Goal: Task Accomplishment & Management: Complete application form

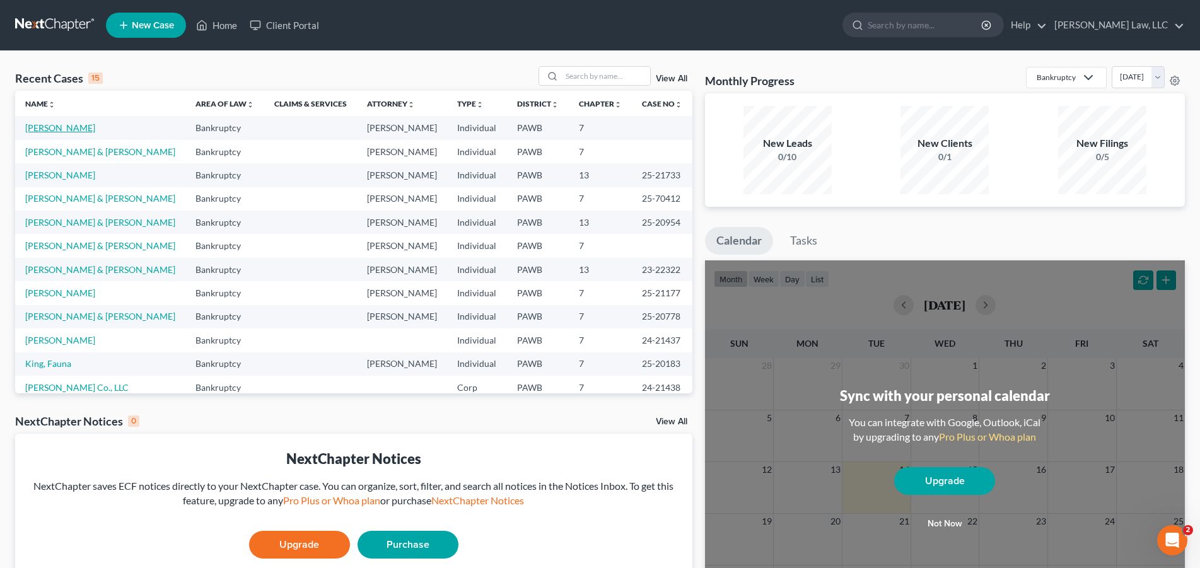
click at [52, 129] on link "[PERSON_NAME]" at bounding box center [60, 127] width 70 height 11
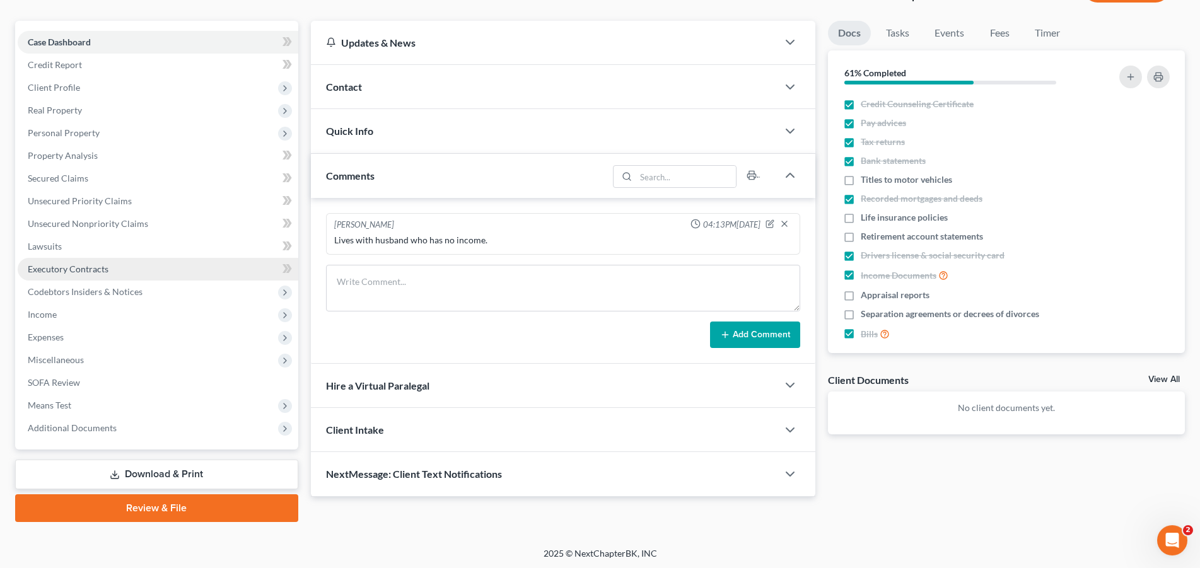
scroll to position [101, 0]
click at [185, 473] on link "Download & Print" at bounding box center [156, 474] width 283 height 30
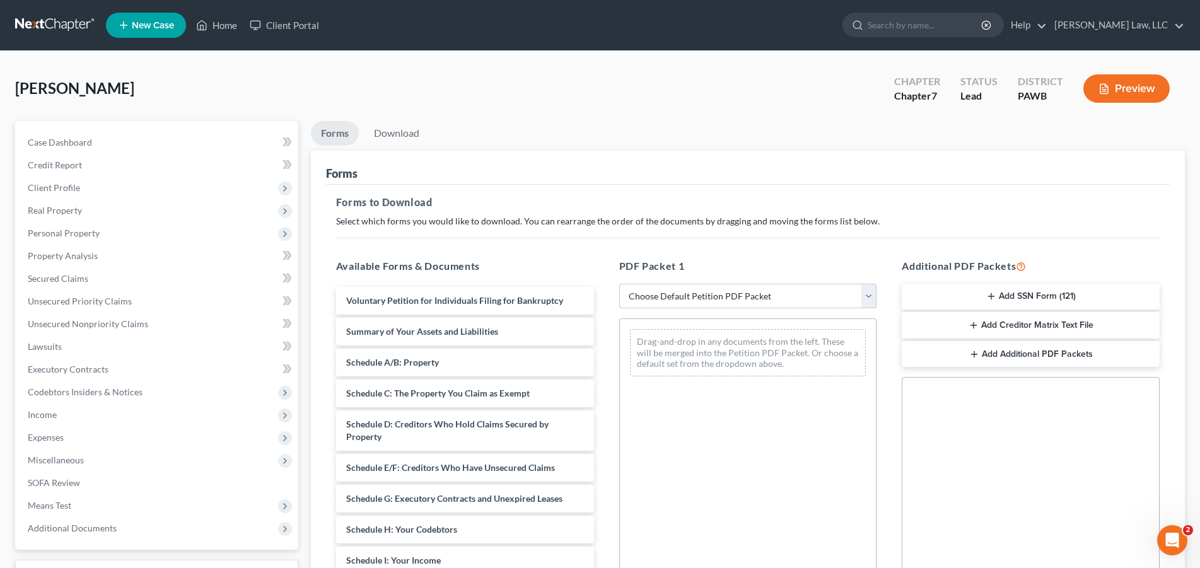
click at [619, 284] on select "Choose Default Petition PDF Packet Complete Bankruptcy Petition (all forms and …" at bounding box center [748, 296] width 258 height 25
select select "0"
click option "Complete Bankruptcy Petition (all forms and schedules)" at bounding box center [0, 0] width 0 height 0
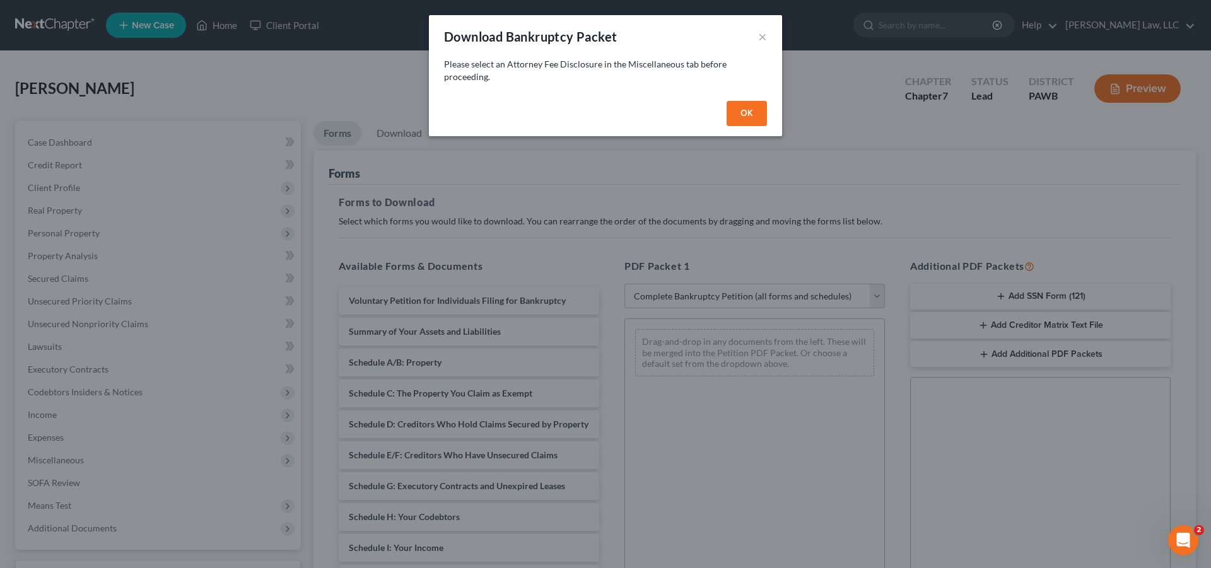
click at [751, 120] on button "OK" at bounding box center [747, 113] width 40 height 25
select select
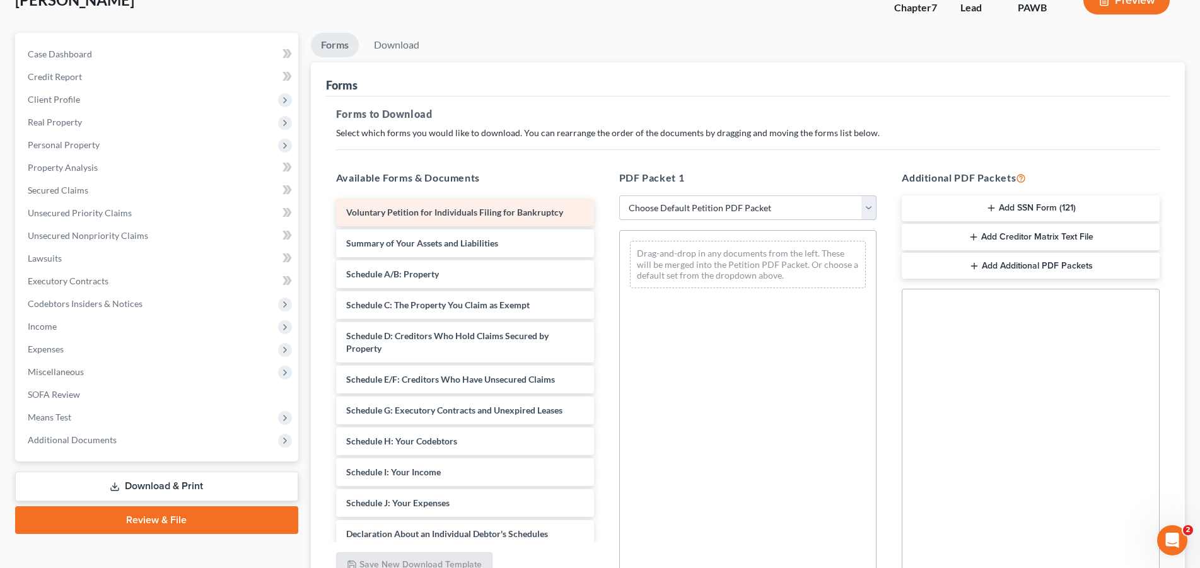
scroll to position [210, 0]
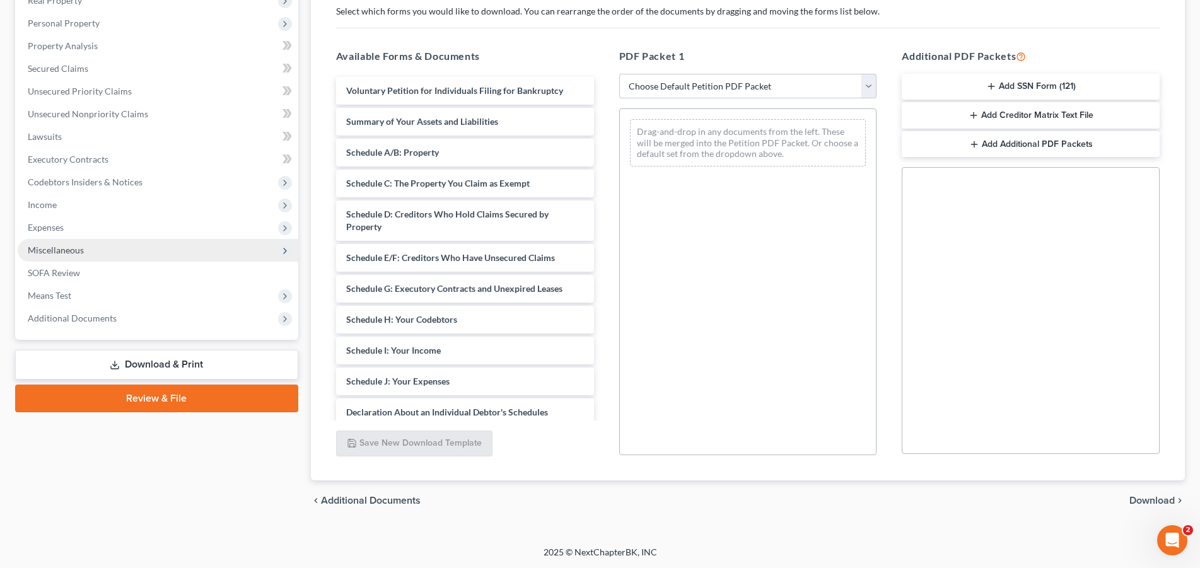
click at [73, 249] on span "Miscellaneous" at bounding box center [56, 250] width 56 height 11
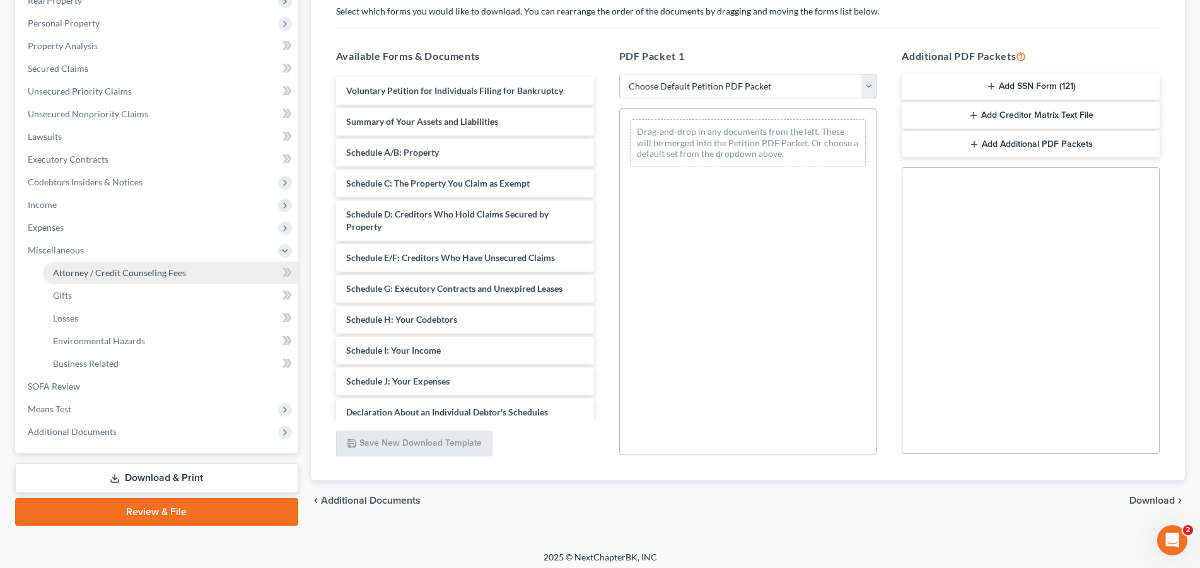
click at [107, 273] on span "Attorney / Credit Counseling Fees" at bounding box center [119, 272] width 133 height 11
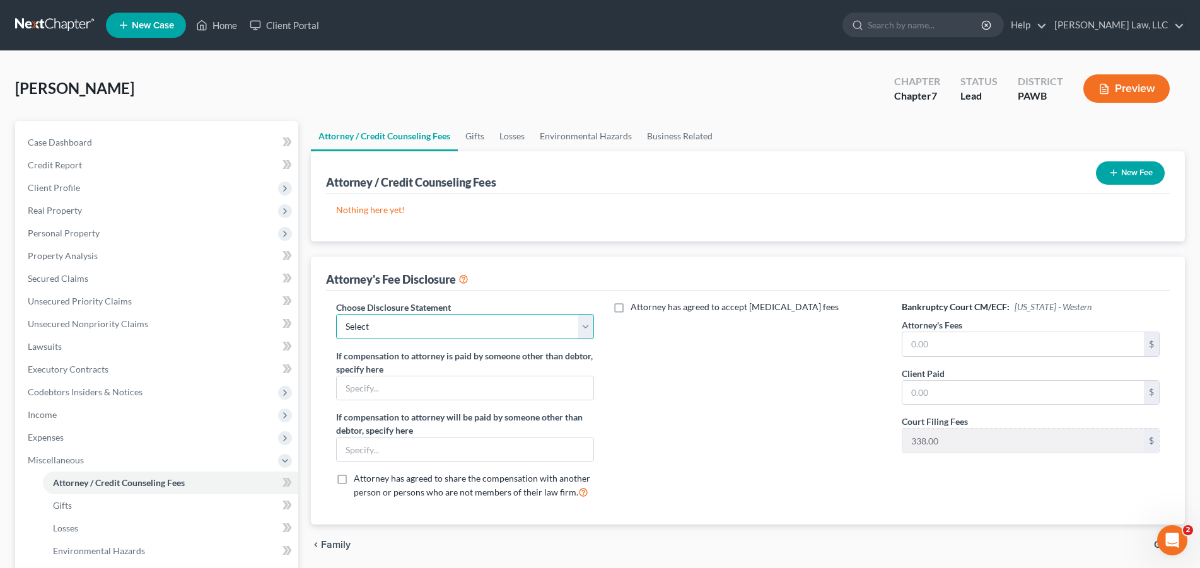
click at [336, 314] on select "Select [PERSON_NAME] Law Fee Disclosure" at bounding box center [465, 326] width 258 height 25
select select "0"
click option "[PERSON_NAME] Law Fee Disclosure" at bounding box center [0, 0] width 0 height 0
click at [948, 349] on input "text" at bounding box center [1024, 344] width 242 height 24
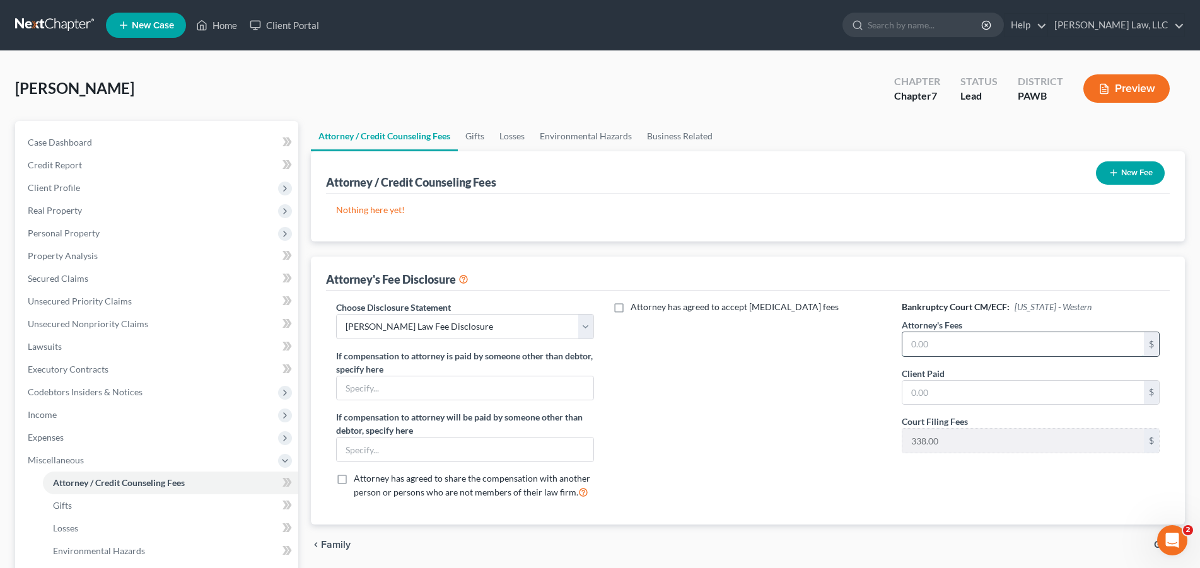
click at [948, 349] on input "text" at bounding box center [1024, 344] width 242 height 24
click at [962, 350] on input "text" at bounding box center [1024, 344] width 242 height 24
type input "1,800.00"
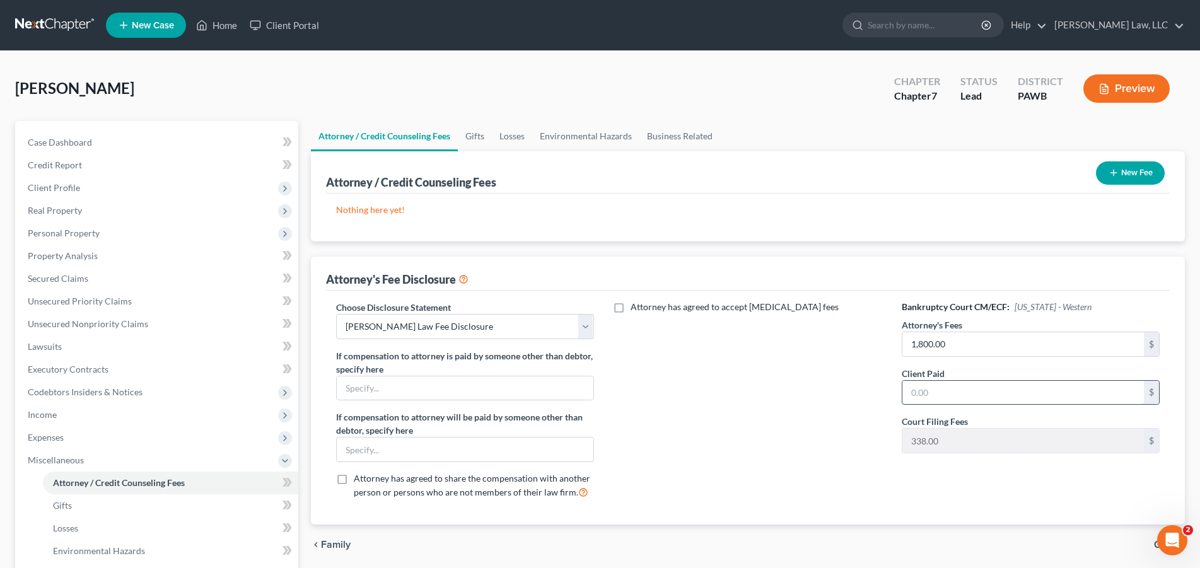
click at [970, 391] on input "text" at bounding box center [1024, 393] width 242 height 24
type input "1,800.00"
click at [846, 428] on div "Attorney has agreed to accept [MEDICAL_DATA] fees" at bounding box center [748, 405] width 283 height 209
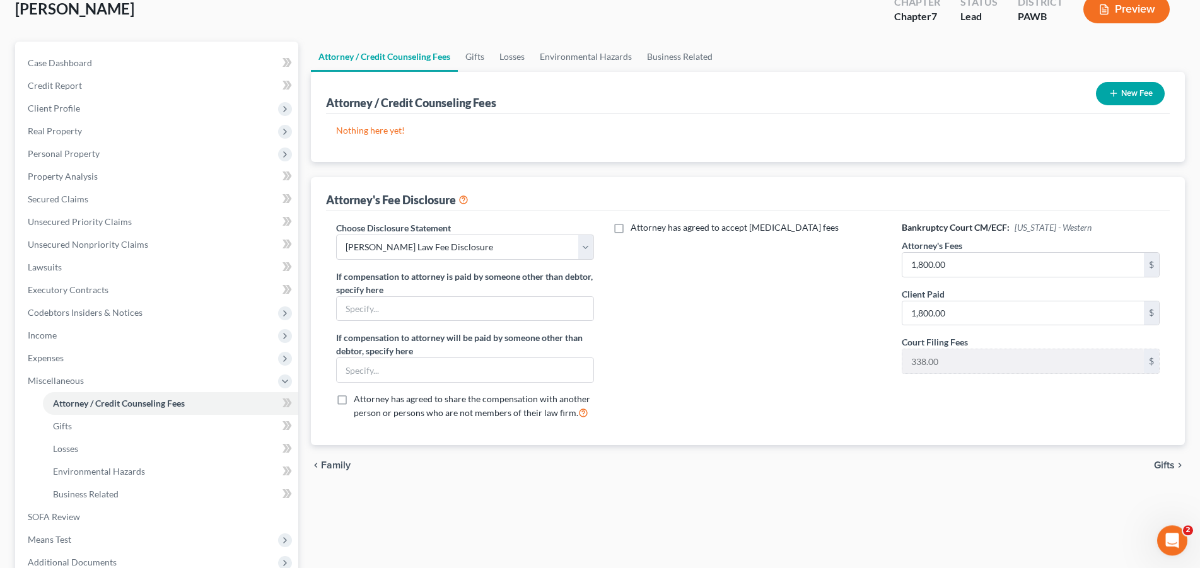
scroll to position [214, 0]
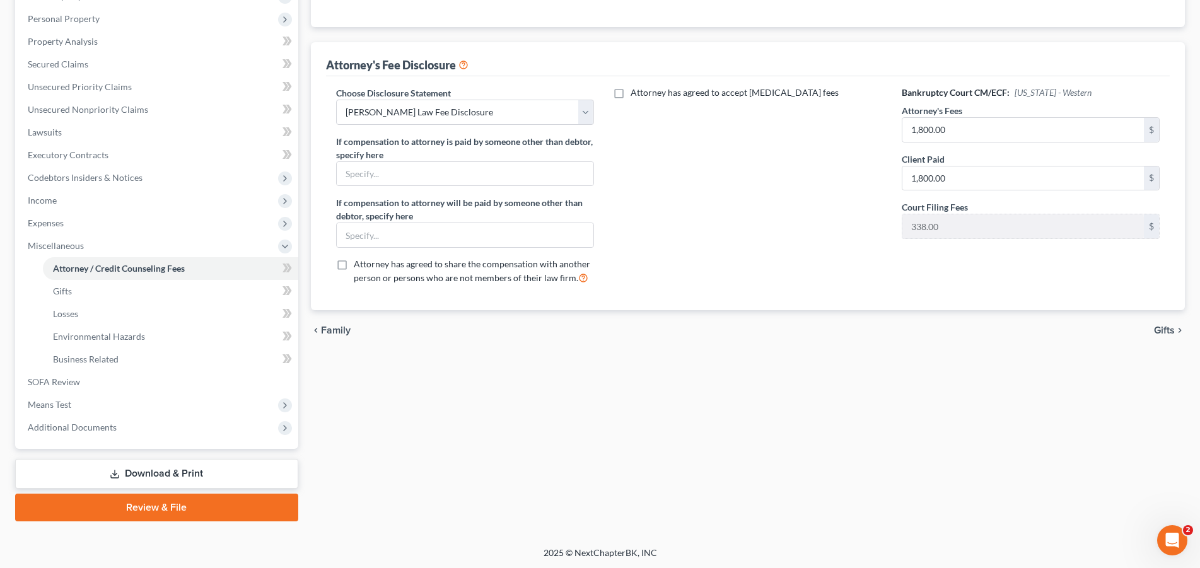
click at [1177, 326] on icon "chevron_right" at bounding box center [1180, 331] width 10 height 10
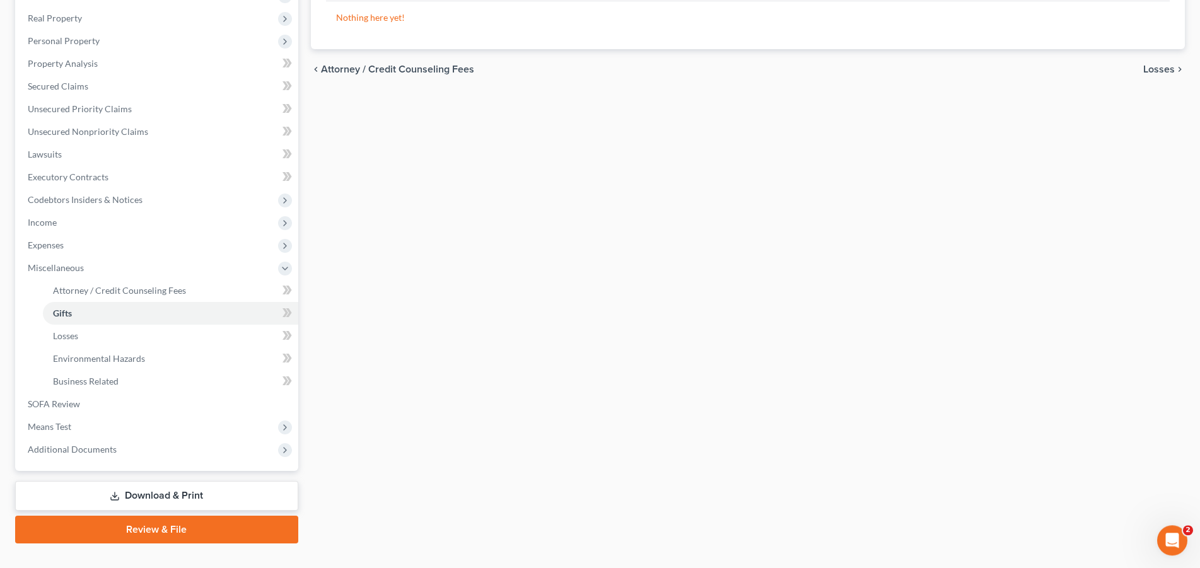
scroll to position [193, 0]
click at [161, 499] on link "Download & Print" at bounding box center [156, 496] width 283 height 30
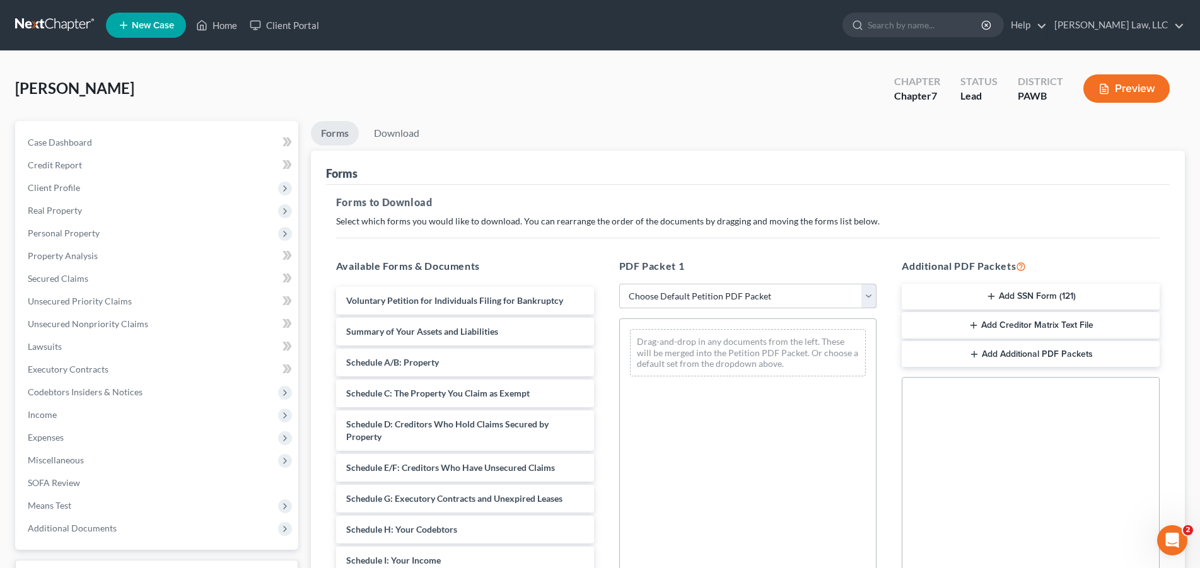
click at [619, 284] on select "Choose Default Petition PDF Packet Complete Bankruptcy Petition (all forms and …" at bounding box center [748, 296] width 258 height 25
select select "0"
click option "Complete Bankruptcy Petition (all forms and schedules)" at bounding box center [0, 0] width 0 height 0
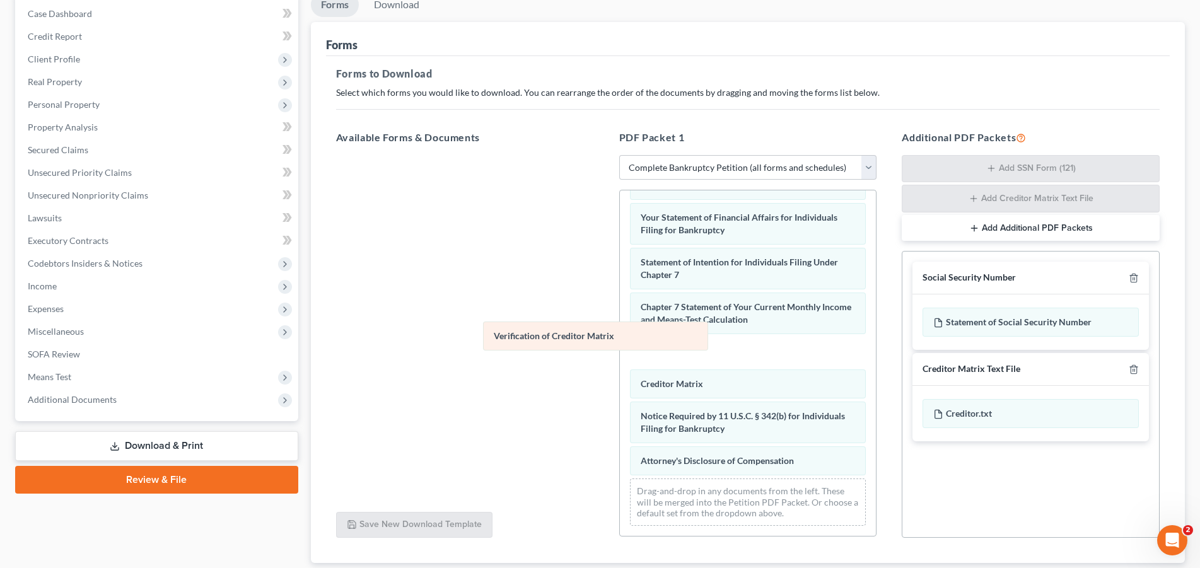
scroll to position [370, 0]
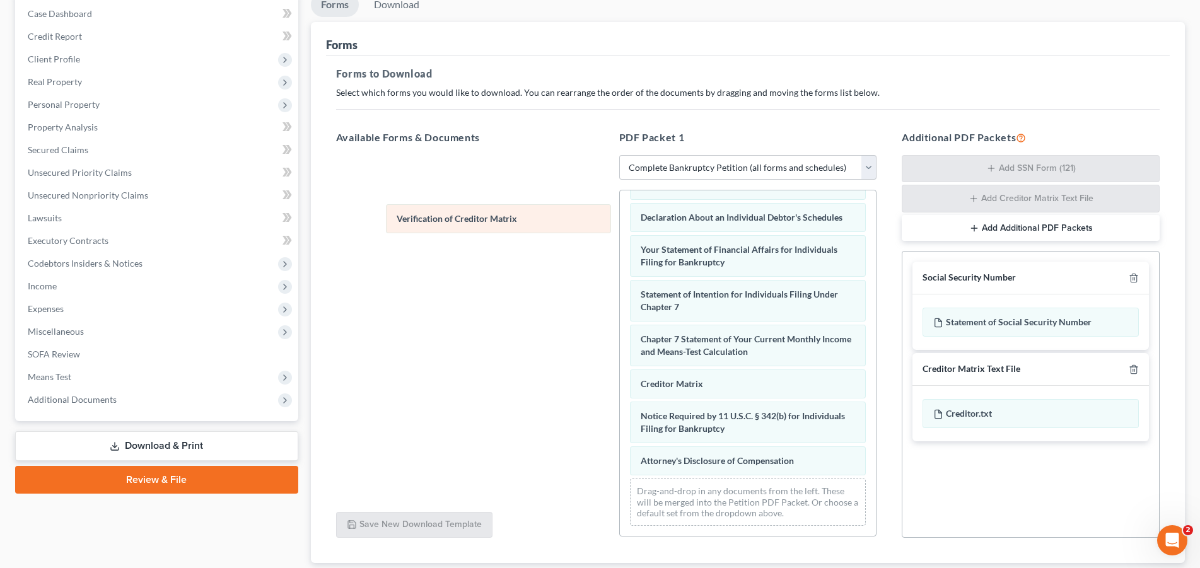
drag, startPoint x: 713, startPoint y: 389, endPoint x: 469, endPoint y: 224, distance: 294.5
click at [620, 224] on div "Verification of Creditor Matrix Voluntary Petition for Individuals Filing for B…" at bounding box center [748, 184] width 257 height 703
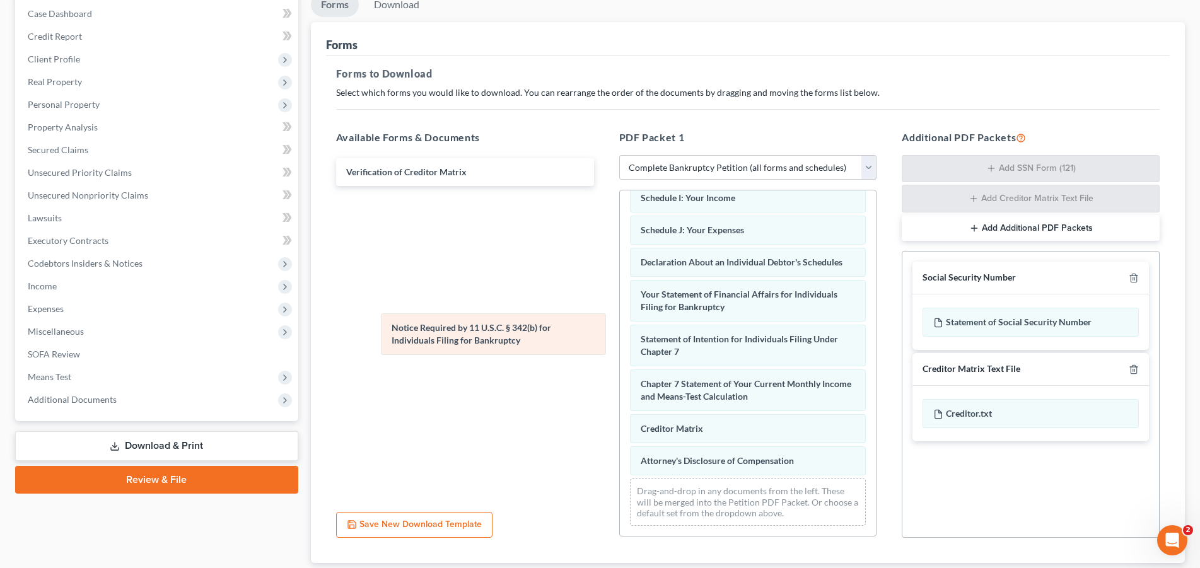
scroll to position [325, 0]
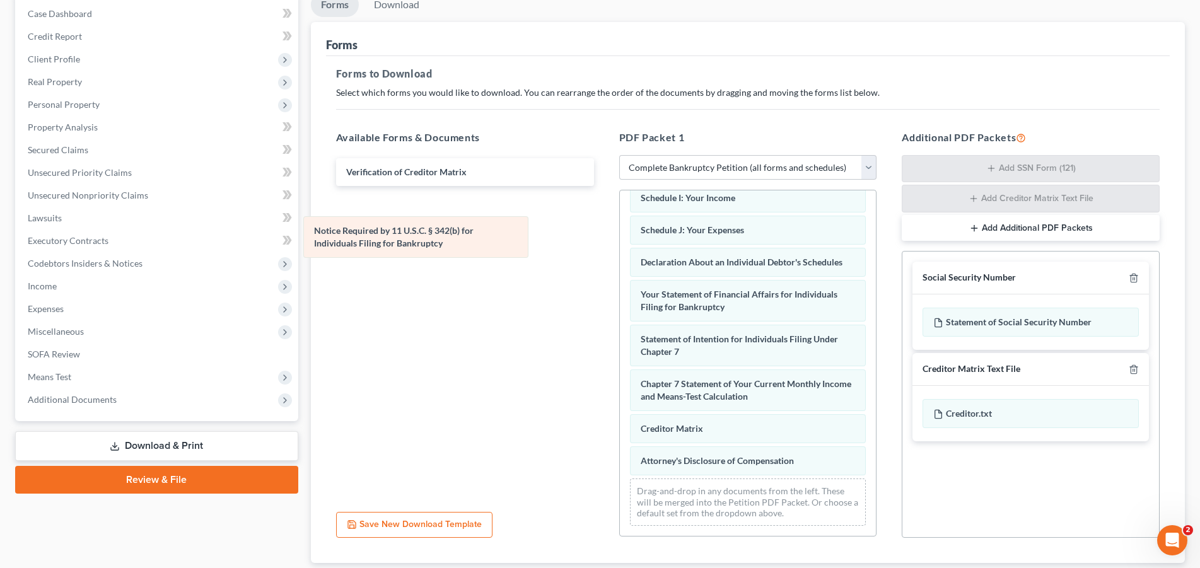
drag, startPoint x: 712, startPoint y: 433, endPoint x: 385, endPoint y: 248, distance: 375.4
click at [620, 248] on div "Notice Required by 11 U.S.C. § 342(b) for Individuals Filing for Bankruptcy Vol…" at bounding box center [748, 207] width 257 height 658
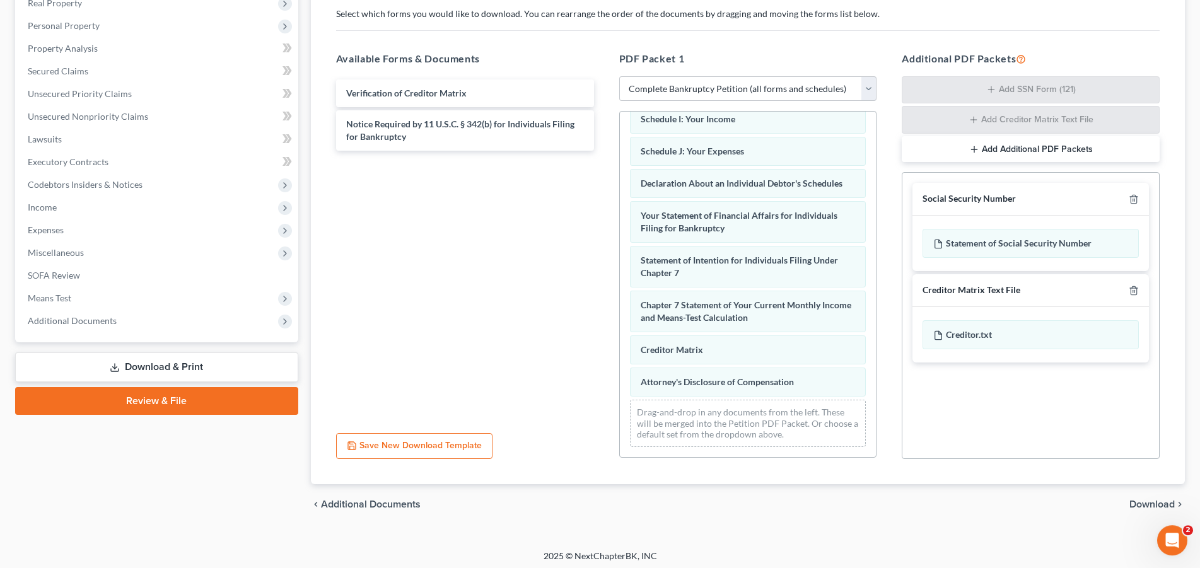
scroll to position [211, 0]
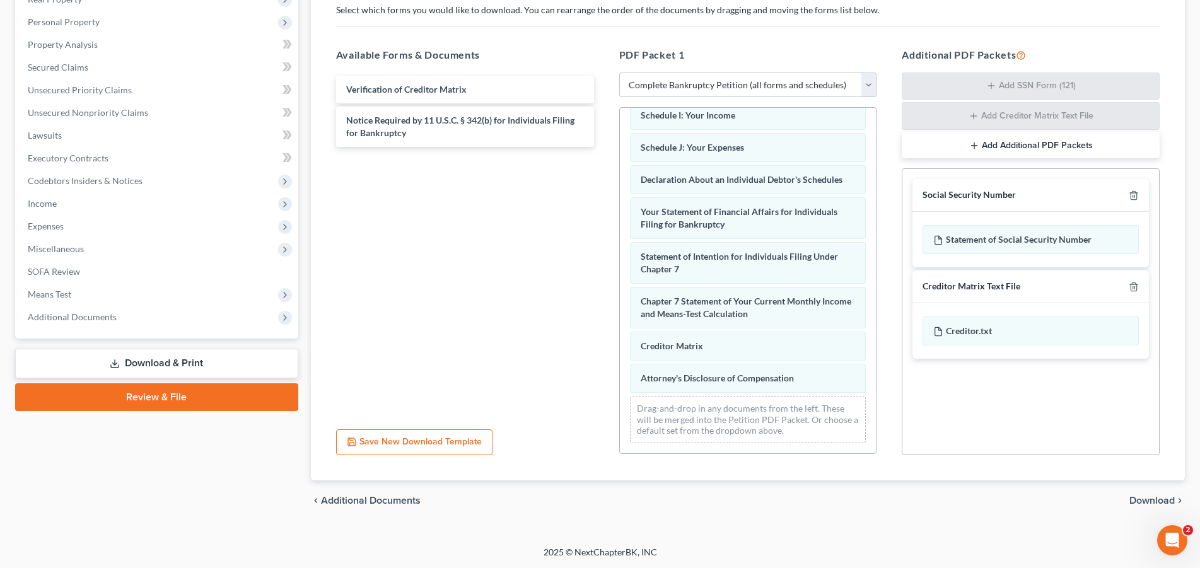
click at [1166, 499] on span "Download" at bounding box center [1152, 501] width 45 height 10
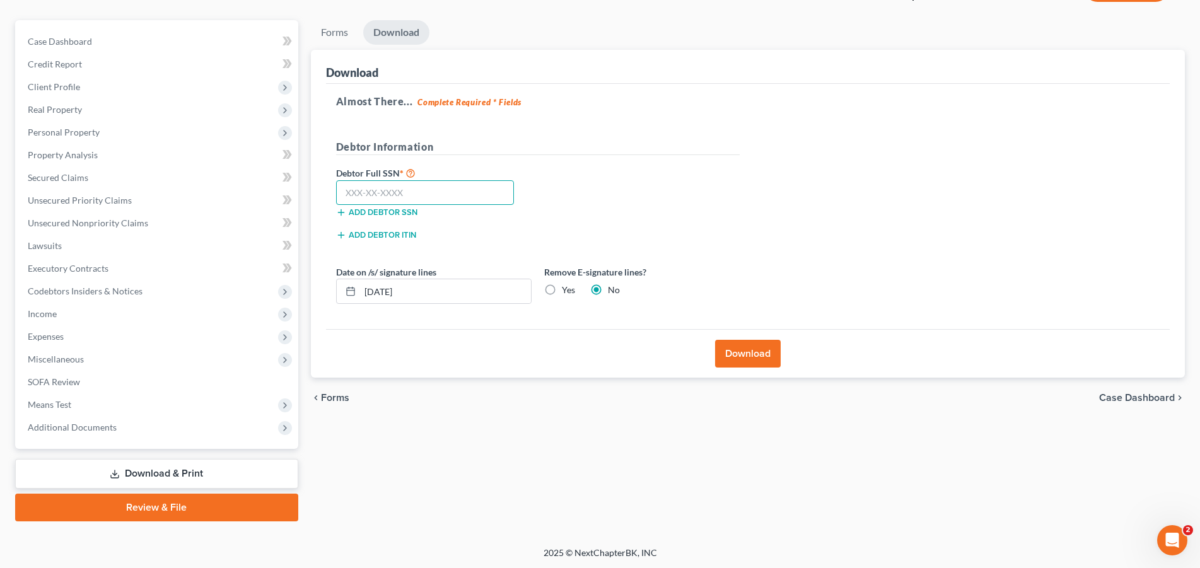
click at [423, 194] on input "text" at bounding box center [425, 192] width 179 height 25
type input "211-48-1984"
click at [751, 345] on button "Download" at bounding box center [748, 354] width 66 height 28
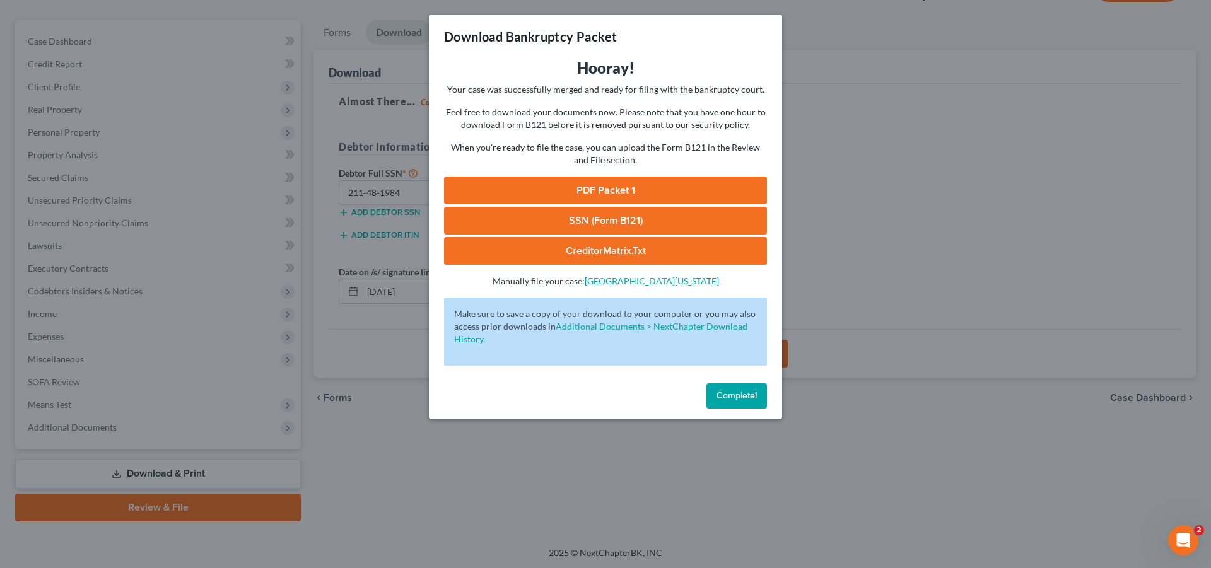
click at [630, 191] on link "PDF Packet 1" at bounding box center [605, 191] width 323 height 28
click at [629, 244] on link "CreditorMatrix.txt" at bounding box center [605, 251] width 323 height 28
click at [616, 221] on link "SSN (Form B121)" at bounding box center [605, 221] width 323 height 28
click at [893, 184] on div "Download Bankruptcy Packet Hooray! Your case was successfully merged and ready …" at bounding box center [605, 284] width 1211 height 568
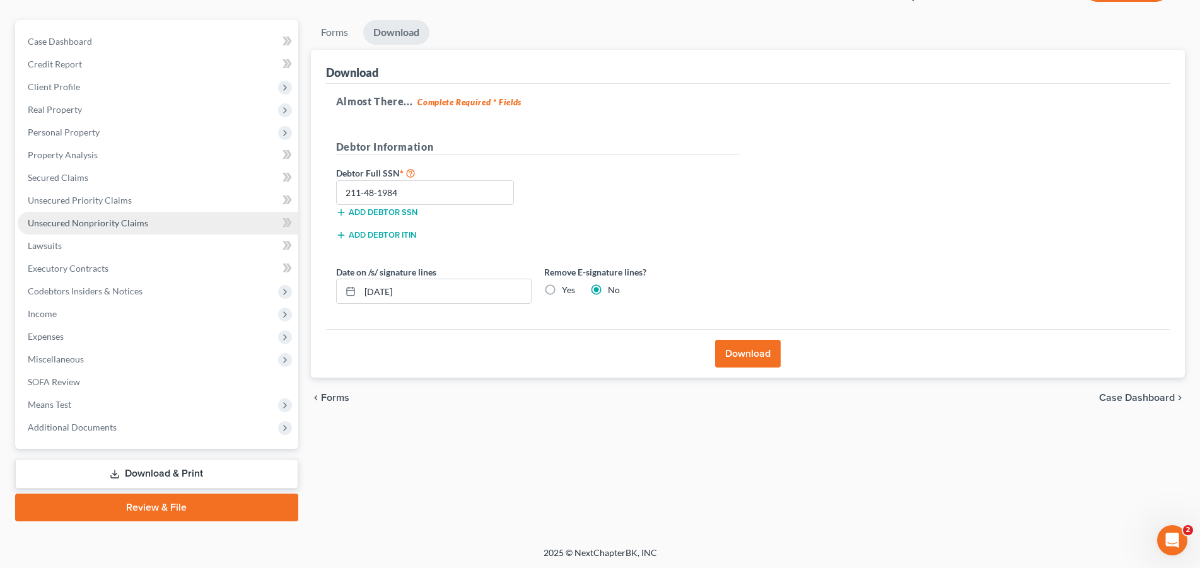
click at [86, 225] on span "Unsecured Nonpriority Claims" at bounding box center [88, 223] width 120 height 11
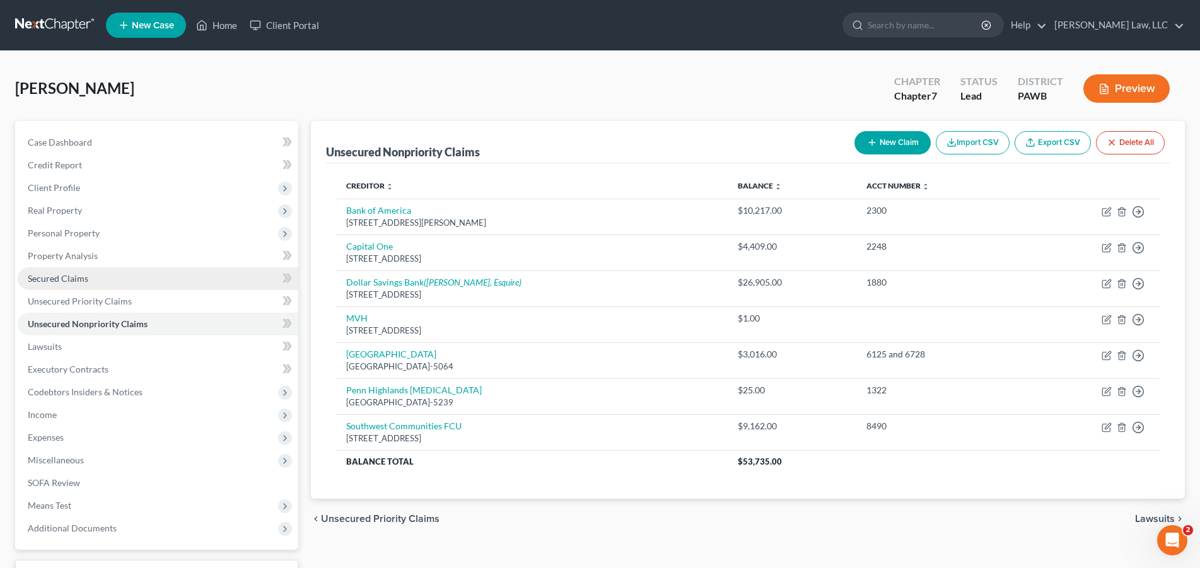
click at [84, 282] on span "Secured Claims" at bounding box center [58, 278] width 61 height 11
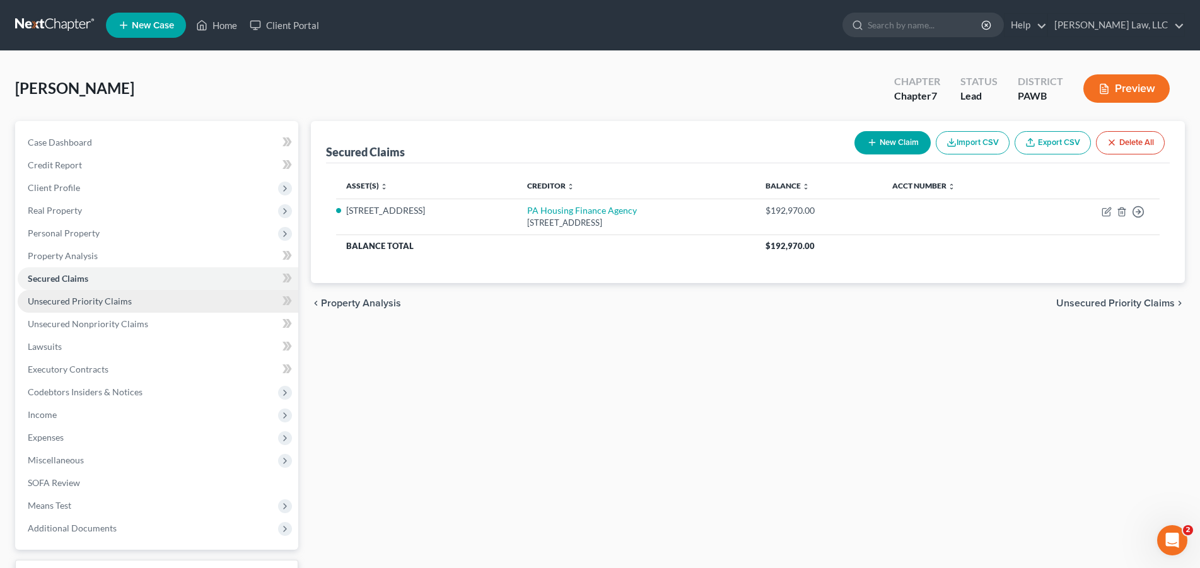
click at [81, 300] on span "Unsecured Priority Claims" at bounding box center [80, 301] width 104 height 11
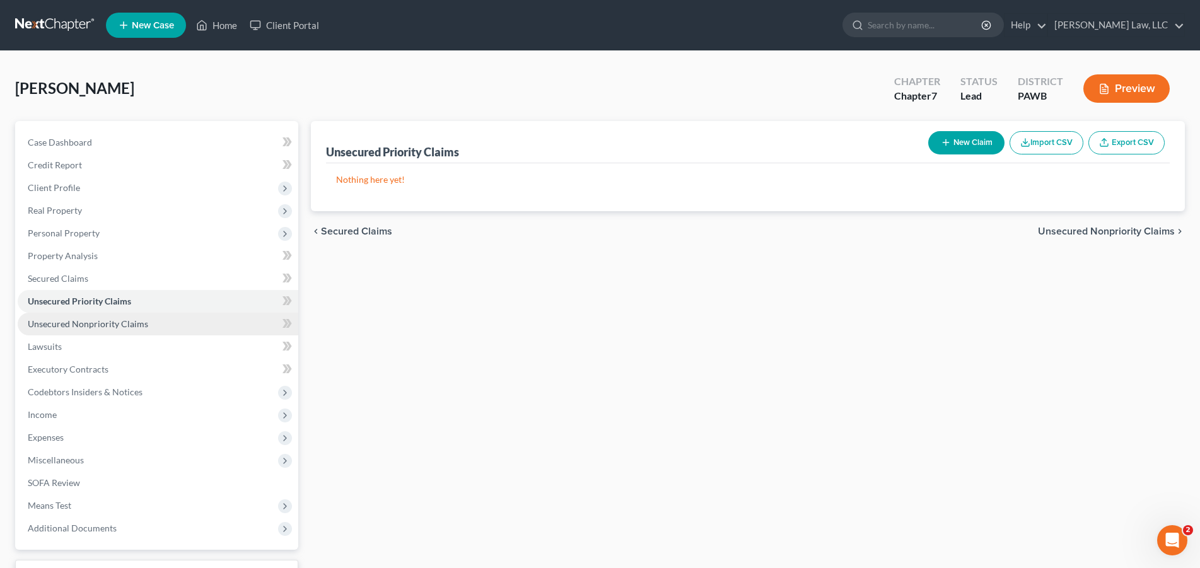
click at [80, 317] on link "Unsecured Nonpriority Claims" at bounding box center [158, 324] width 281 height 23
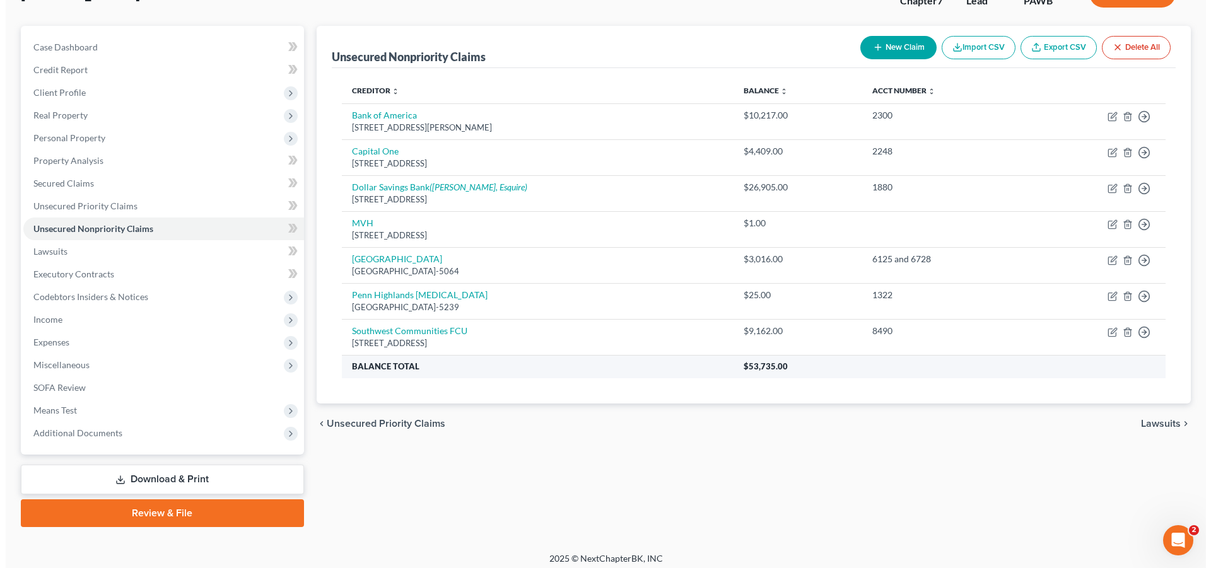
scroll to position [101, 0]
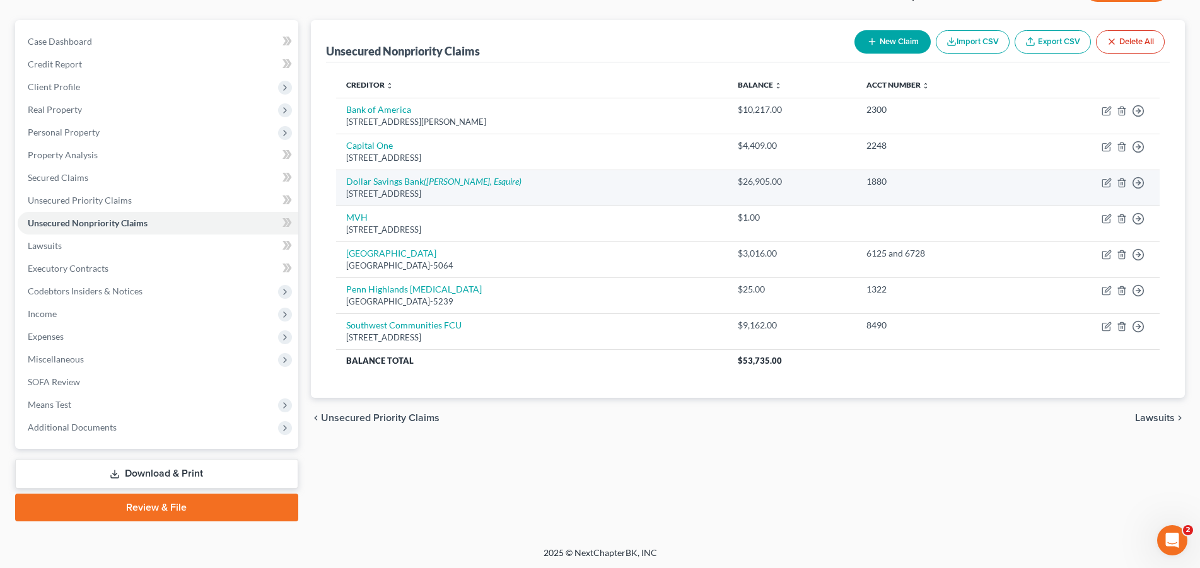
click at [396, 187] on td "Dollar Savings Bank ([PERSON_NAME], Esquire) [STREET_ADDRESS]" at bounding box center [532, 188] width 392 height 36
click at [397, 182] on link "Dollar Savings Bank ([PERSON_NAME], Esquire)" at bounding box center [433, 181] width 175 height 11
select select "39"
select select "10"
select select "0"
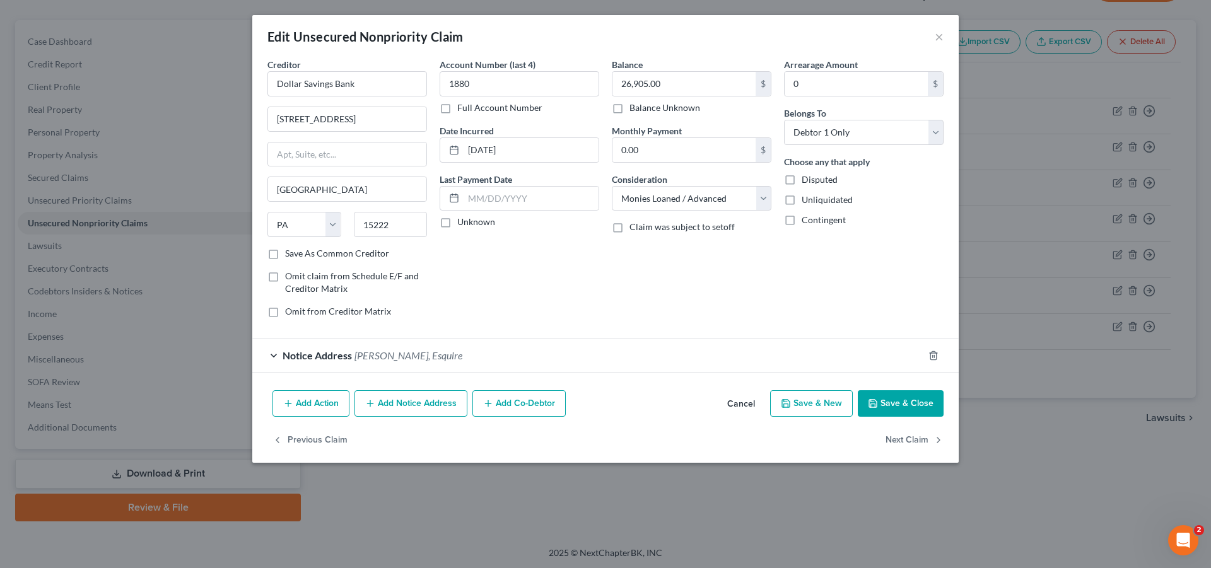
click at [276, 355] on div "Notice Address [PERSON_NAME], Esquire" at bounding box center [587, 355] width 671 height 33
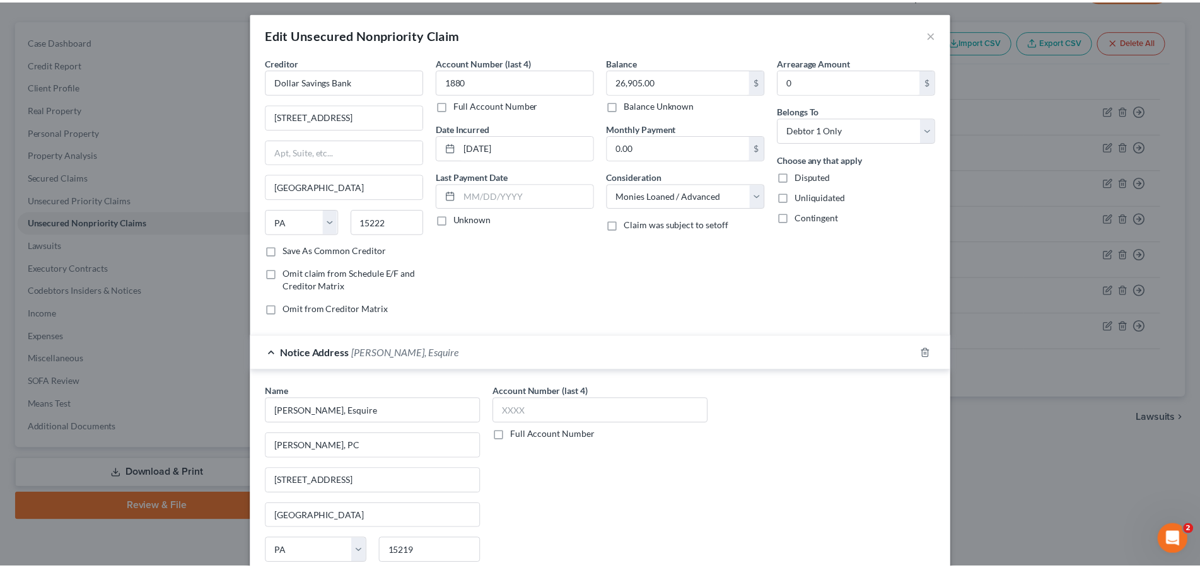
scroll to position [0, 0]
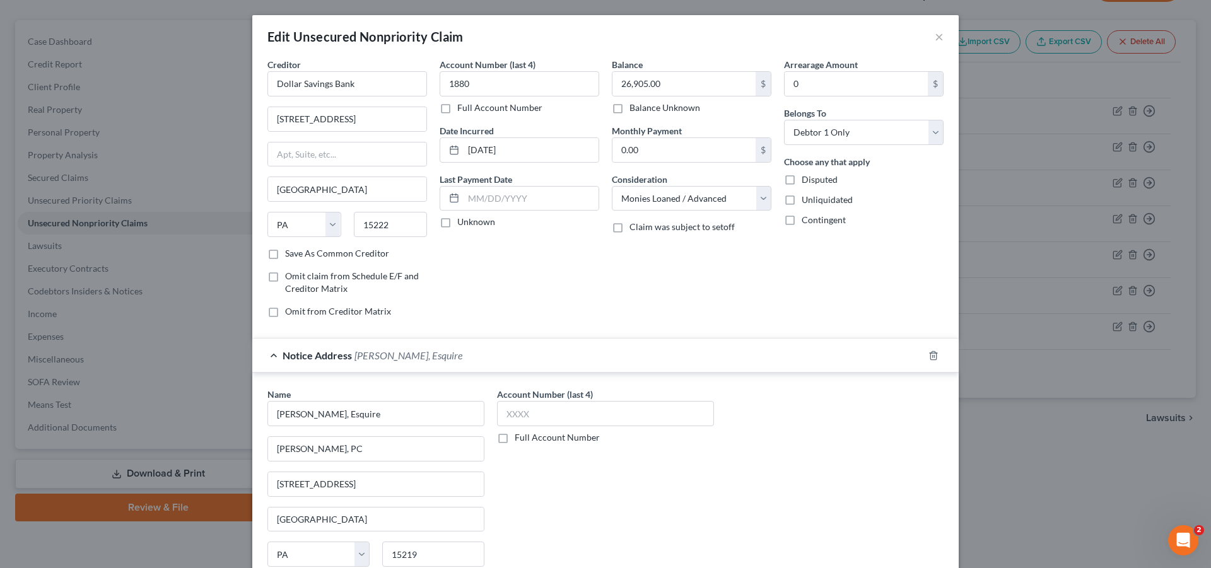
click at [131, 226] on div "Edit Unsecured Nonpriority Claim × Creditor * Dollar Savings Bank [GEOGRAPHIC_D…" at bounding box center [605, 284] width 1211 height 568
click at [935, 43] on button "×" at bounding box center [939, 36] width 9 height 15
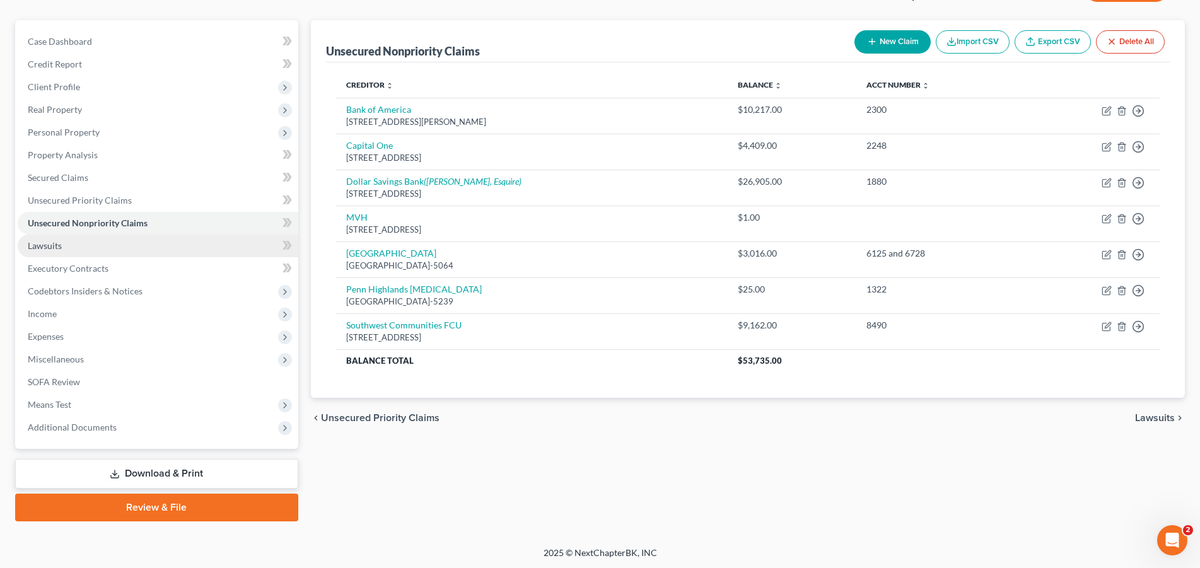
click at [67, 245] on link "Lawsuits" at bounding box center [158, 246] width 281 height 23
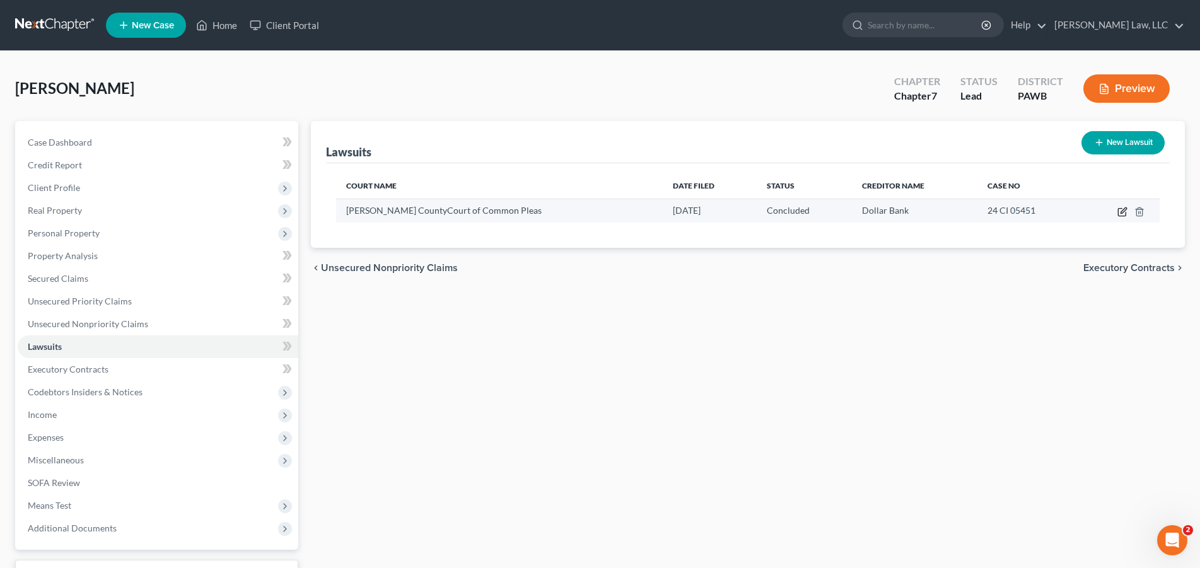
click at [1124, 212] on icon "button" at bounding box center [1123, 212] width 10 height 10
select select "39"
select select "2"
select select "4"
select select "39"
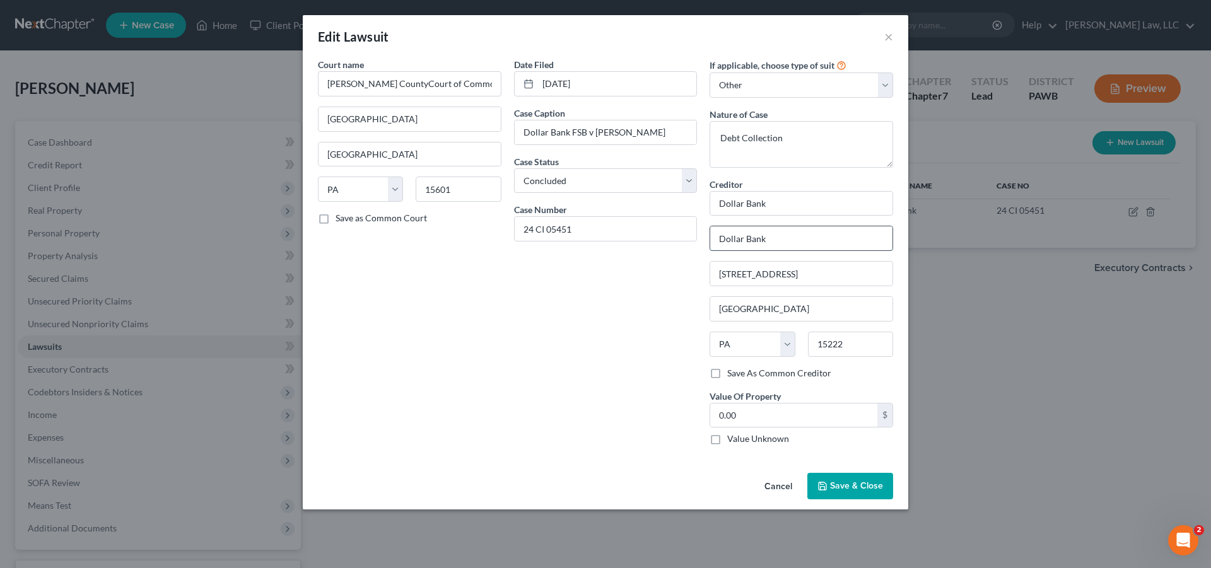
drag, startPoint x: 786, startPoint y: 245, endPoint x: 661, endPoint y: 245, distance: 124.9
click at [710, 245] on input "Dollar Bank" at bounding box center [801, 238] width 182 height 24
click at [636, 278] on div "Date Filed [DATE] Case Caption Dollar Bank FSB v [PERSON_NAME] Case Status * Se…" at bounding box center [606, 256] width 196 height 397
drag, startPoint x: 807, startPoint y: 281, endPoint x: 687, endPoint y: 283, distance: 120.5
click at [710, 283] on input "[STREET_ADDRESS]" at bounding box center [801, 274] width 182 height 24
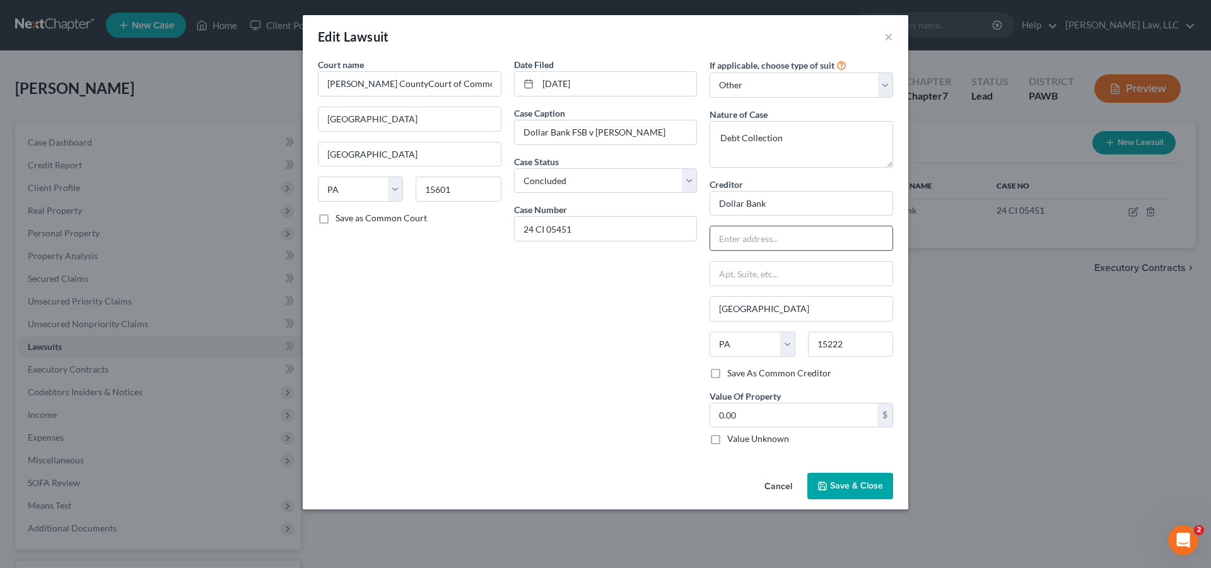
click at [744, 242] on input "text" at bounding box center [801, 238] width 182 height 24
paste input "[STREET_ADDRESS]"
type input "[STREET_ADDRESS]"
click at [860, 488] on span "Save & Close" at bounding box center [856, 486] width 53 height 11
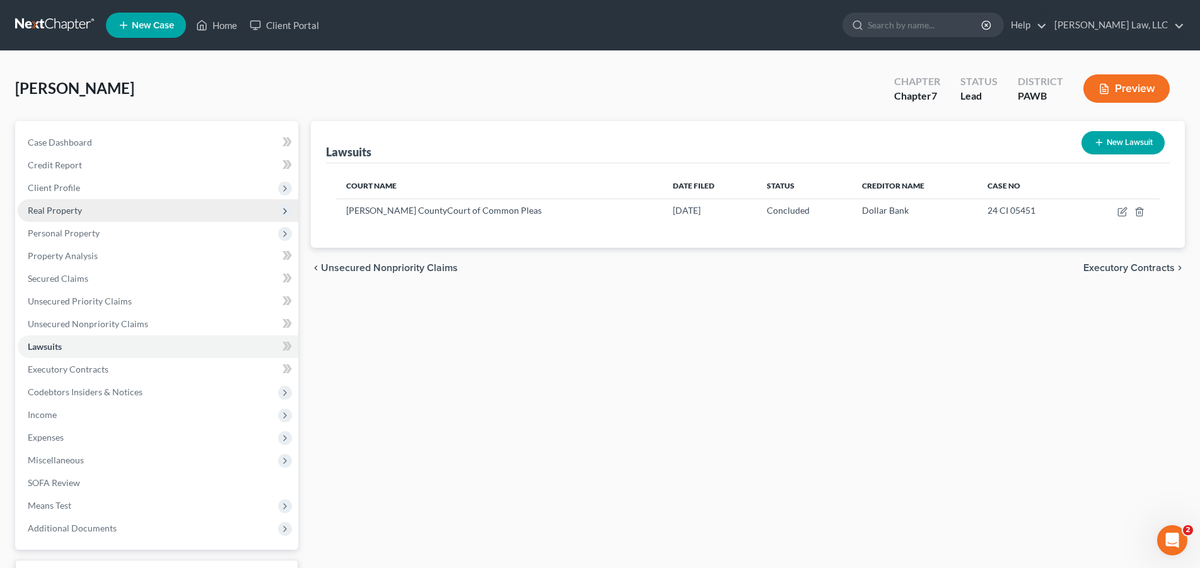
click at [61, 211] on span "Real Property" at bounding box center [55, 210] width 54 height 11
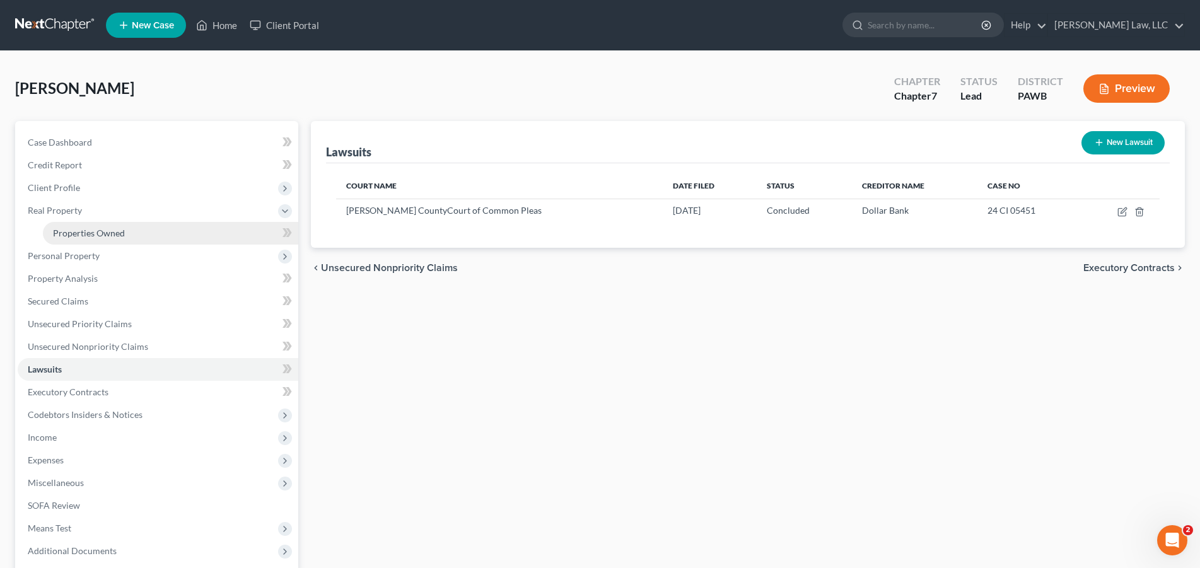
click at [67, 232] on span "Properties Owned" at bounding box center [89, 233] width 72 height 11
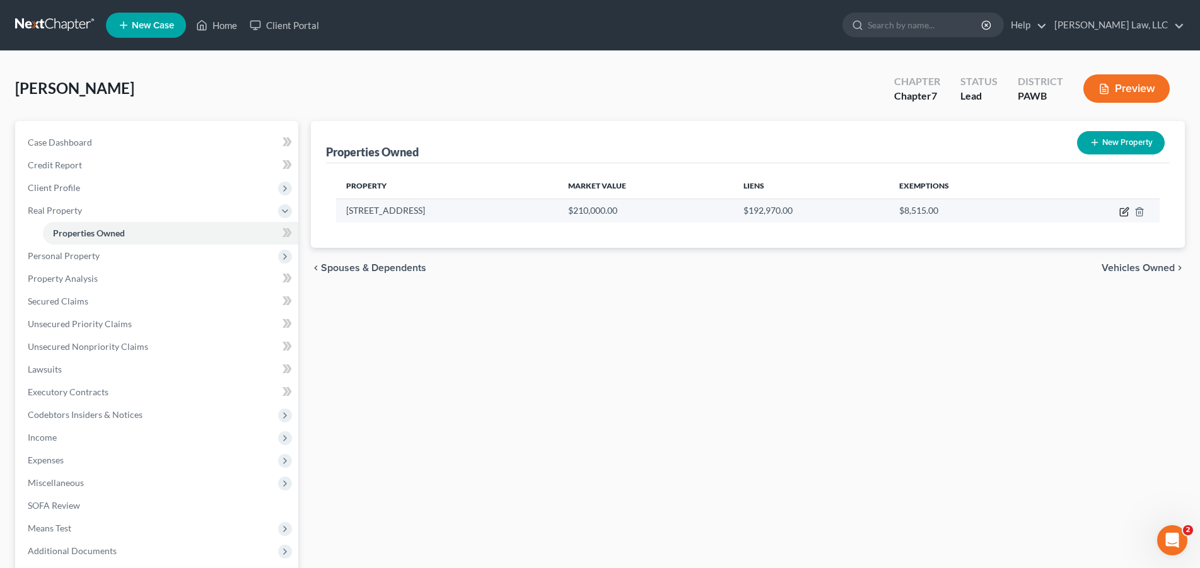
click at [1125, 213] on icon "button" at bounding box center [1126, 211] width 6 height 6
select select "39"
select select "64"
select select "3"
select select "5"
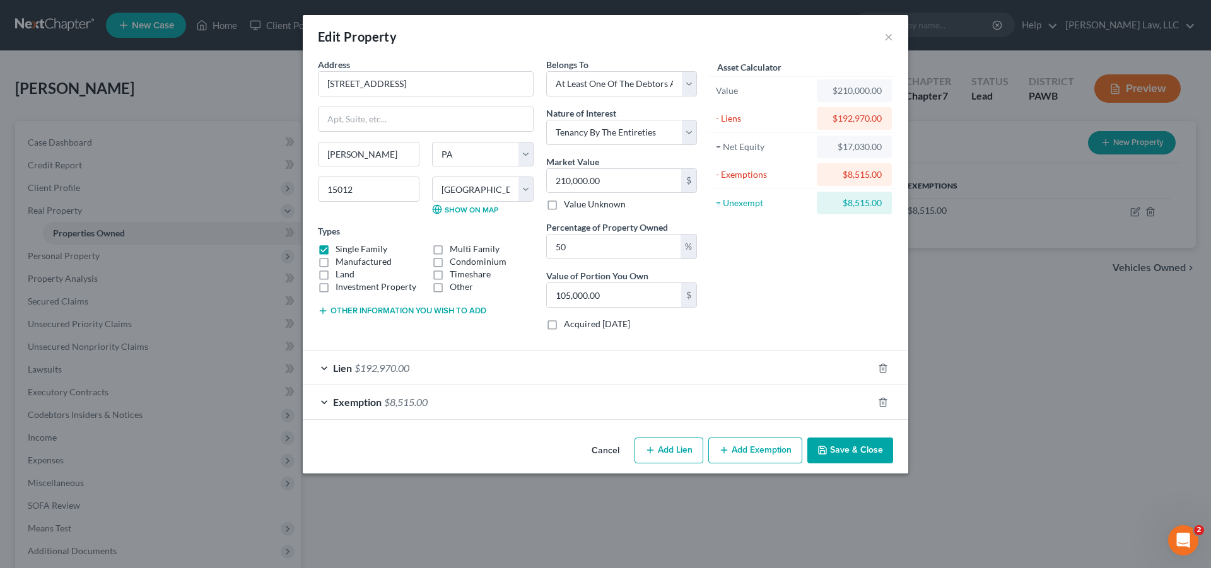
click at [836, 454] on button "Save & Close" at bounding box center [850, 451] width 86 height 26
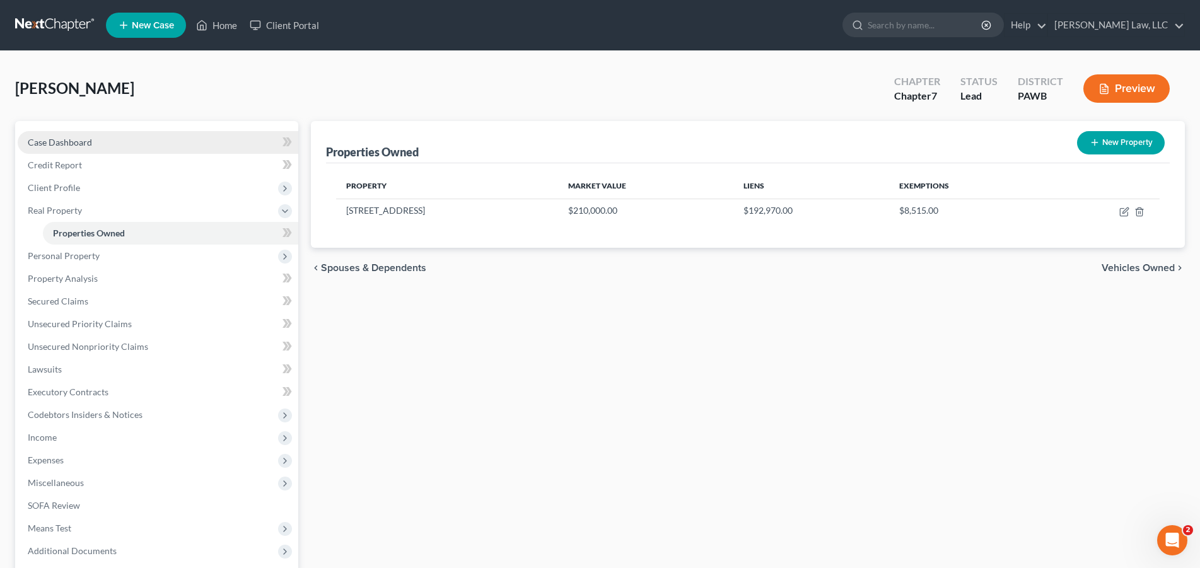
click at [81, 139] on span "Case Dashboard" at bounding box center [60, 142] width 64 height 11
